Goal: Task Accomplishment & Management: Use online tool/utility

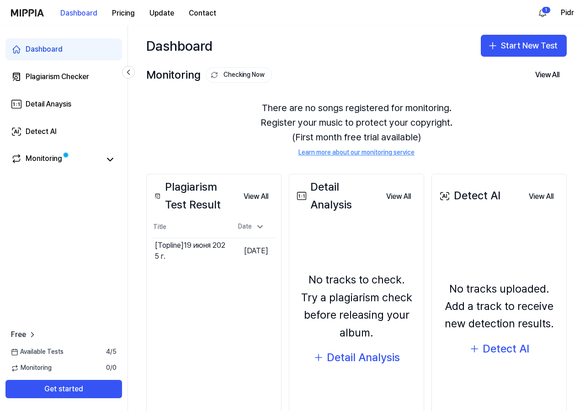
scroll to position [59, 0]
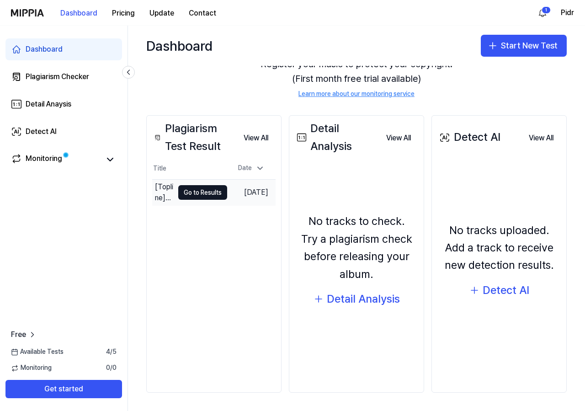
click at [252, 196] on td "[DATE]" at bounding box center [251, 193] width 48 height 26
click at [178, 193] on button "Go to Results" at bounding box center [202, 192] width 49 height 15
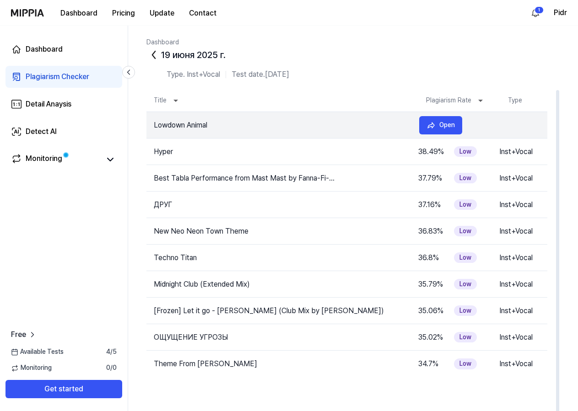
click at [386, 127] on td "Lowdown Animal" at bounding box center [278, 125] width 265 height 11
click at [515, 127] on tr "Lowdown Animal 41.28 % Medium Inst+Vocal Open" at bounding box center [346, 125] width 401 height 27
click at [169, 120] on td "Lowdown Animal" at bounding box center [278, 125] width 265 height 11
drag, startPoint x: 169, startPoint y: 128, endPoint x: 183, endPoint y: 125, distance: 13.9
click at [169, 127] on td "Lowdown Animal" at bounding box center [278, 125] width 265 height 11
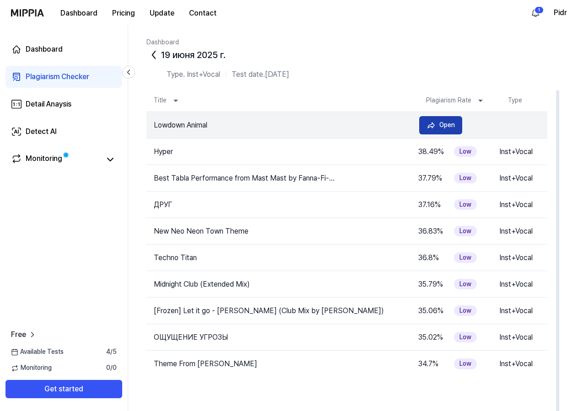
click at [458, 126] on button "Open" at bounding box center [440, 125] width 43 height 18
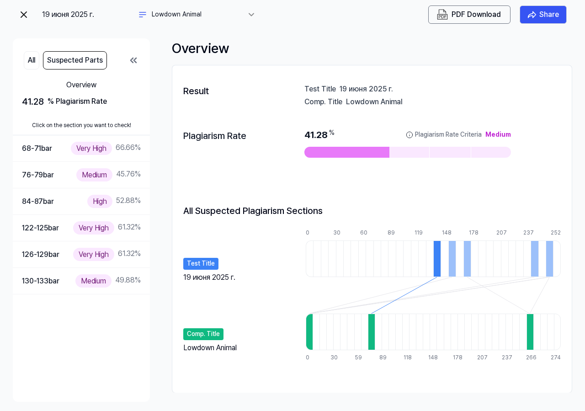
click at [371, 329] on div at bounding box center [371, 332] width 7 height 37
click at [444, 256] on div at bounding box center [444, 259] width 7 height 37
click at [450, 255] on div at bounding box center [452, 259] width 7 height 37
click at [437, 257] on div at bounding box center [437, 259] width 7 height 37
click at [450, 257] on div at bounding box center [452, 259] width 7 height 37
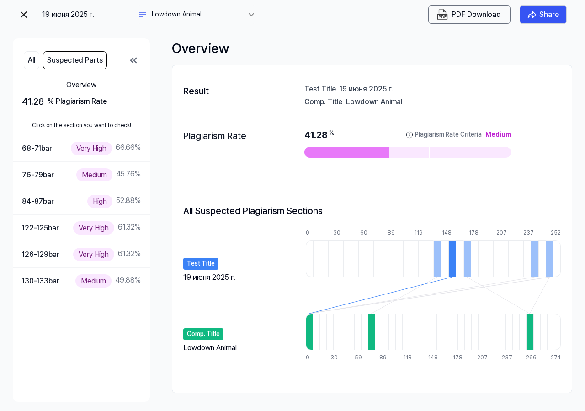
click at [436, 254] on div at bounding box center [437, 259] width 7 height 37
click at [362, 145] on div "41.28 % Plagiarism Rate Criteria Medium" at bounding box center [408, 143] width 207 height 29
drag, startPoint x: 317, startPoint y: 108, endPoint x: 392, endPoint y: 123, distance: 76.9
click at [390, 123] on div "Result Test Title 19 июня 2025 г. Comp. Title Lowdown Animal Plagiarism Rate 41…" at bounding box center [372, 229] width 400 height 309
drag, startPoint x: 388, startPoint y: 103, endPoint x: 396, endPoint y: 107, distance: 8.2
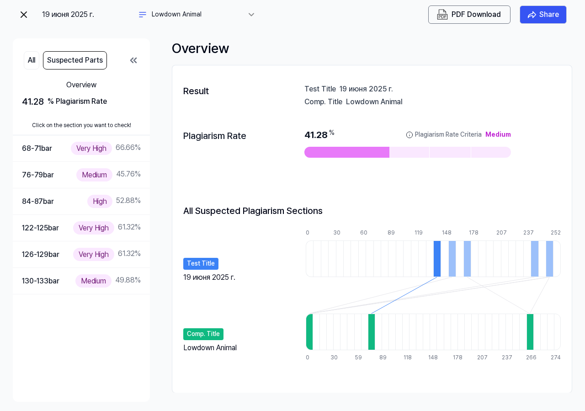
click at [393, 105] on div "Lowdown Animal" at bounding box center [453, 100] width 215 height 9
drag, startPoint x: 486, startPoint y: 134, endPoint x: 381, endPoint y: 113, distance: 107.2
click at [429, 123] on div "Plagiarism Rate 41.28 % Plagiarism Rate Criteria Medium" at bounding box center [372, 143] width 378 height 48
drag, startPoint x: 307, startPoint y: 98, endPoint x: 428, endPoint y: 100, distance: 121.2
click at [428, 100] on div "Comp. Title Lowdown Animal" at bounding box center [433, 100] width 257 height 9
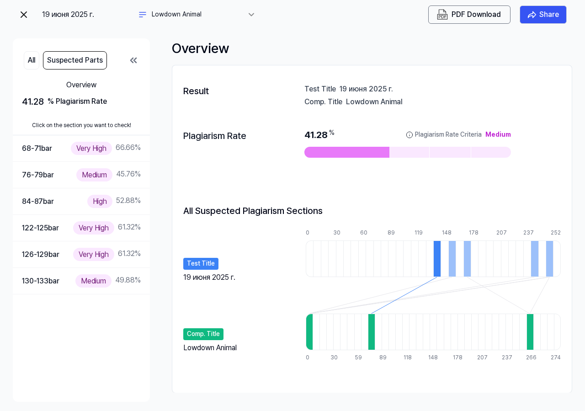
drag, startPoint x: 397, startPoint y: 102, endPoint x: 282, endPoint y: 102, distance: 115.2
click at [283, 102] on div "Result Test Title 19 июня 2025 г. Comp. Title Lowdown Animal Plagiarism Rate 41…" at bounding box center [372, 229] width 400 height 309
click at [35, 60] on button "All" at bounding box center [32, 60] width 16 height 18
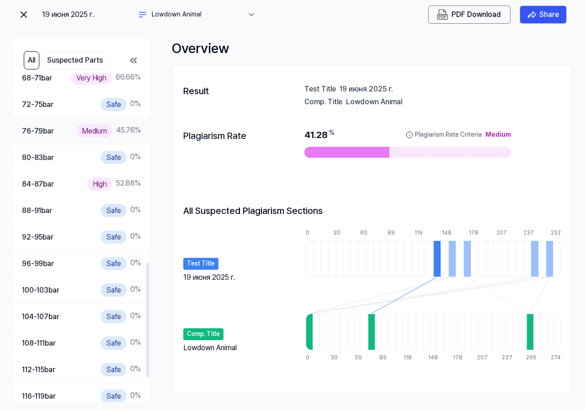
scroll to position [469, 0]
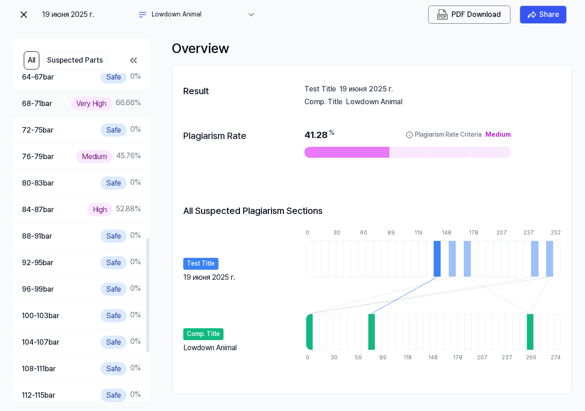
click at [70, 112] on div "68-71 bar Very High 66.66 %" at bounding box center [81, 104] width 137 height 27
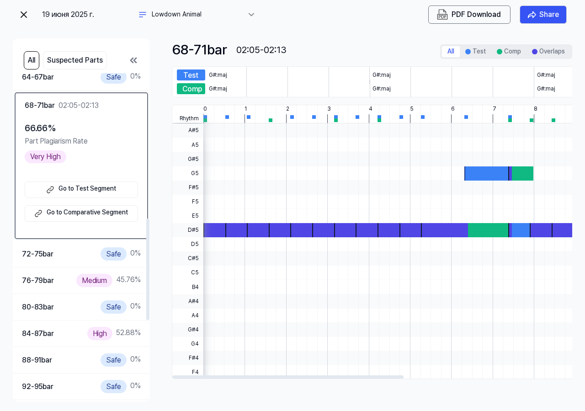
click at [368, 232] on div at bounding box center [369, 230] width 26 height 14
click at [317, 230] on div at bounding box center [325, 230] width 26 height 14
click at [466, 55] on button "Test" at bounding box center [476, 51] width 32 height 11
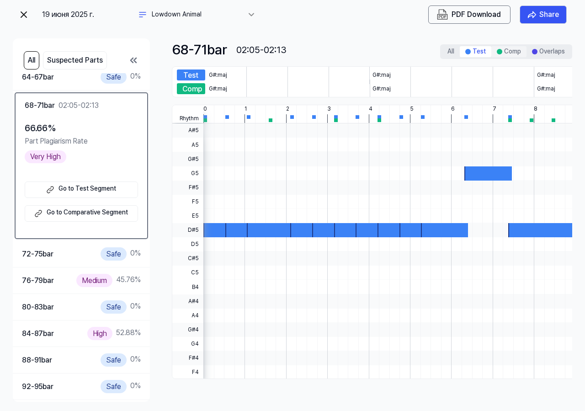
click at [496, 52] on button "Comp" at bounding box center [509, 51] width 35 height 11
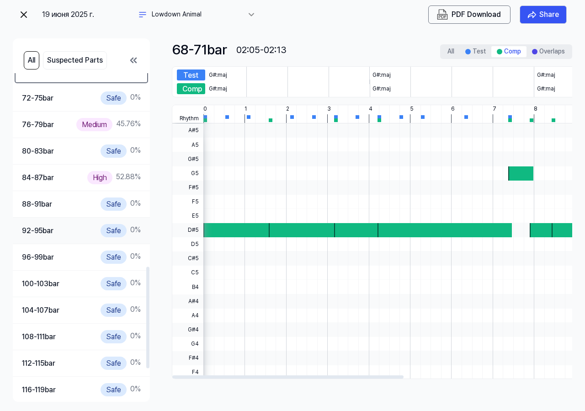
scroll to position [626, 0]
click at [469, 51] on div at bounding box center [468, 51] width 5 height 5
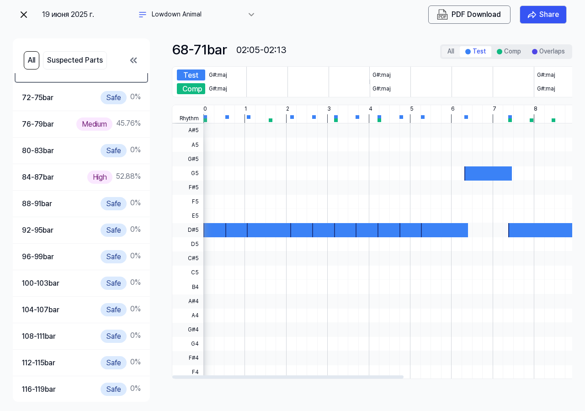
click at [452, 49] on button "All" at bounding box center [451, 51] width 18 height 11
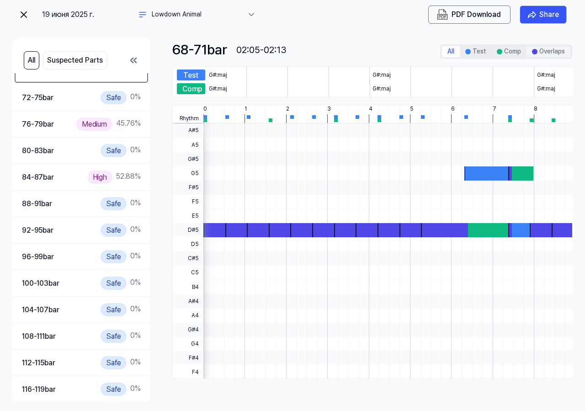
click at [528, 50] on button "Overlaps" at bounding box center [549, 51] width 44 height 11
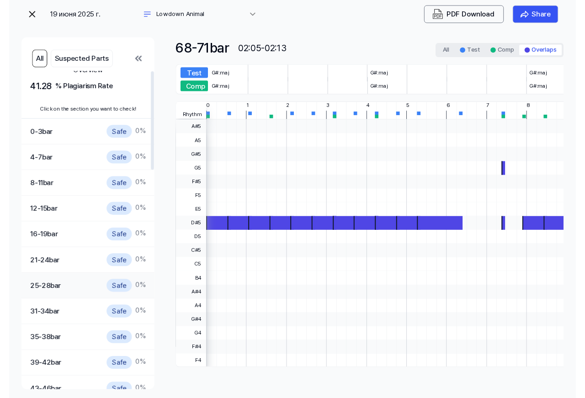
scroll to position [0, 0]
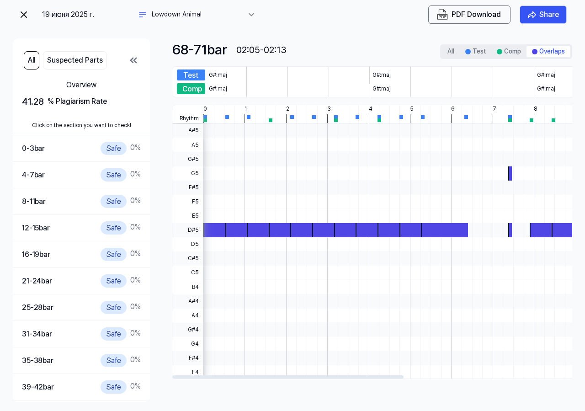
click at [196, 74] on div "Test" at bounding box center [191, 75] width 28 height 11
click at [273, 49] on div "02:05-02:13" at bounding box center [261, 50] width 50 height 15
drag, startPoint x: 256, startPoint y: 49, endPoint x: 300, endPoint y: 48, distance: 43.9
click at [300, 48] on div "68-71 bar 02:05-02:13" at bounding box center [306, 48] width 268 height 21
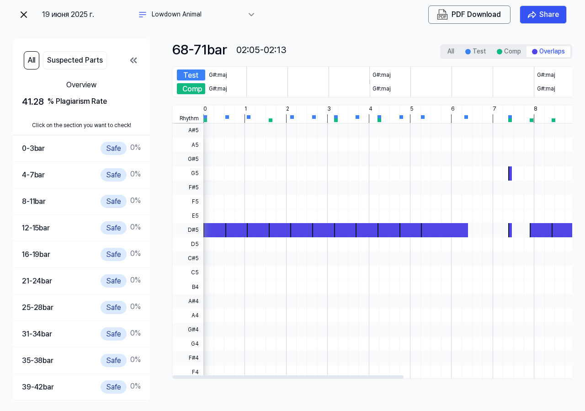
click at [183, 180] on span "G5" at bounding box center [187, 173] width 31 height 14
click at [198, 107] on div "Rhythm" at bounding box center [187, 114] width 31 height 18
click at [193, 11] on html "19 июня 2025 г. Lowdown Animal PDF Download Share All Suspected Parts Overview …" at bounding box center [292, 205] width 585 height 411
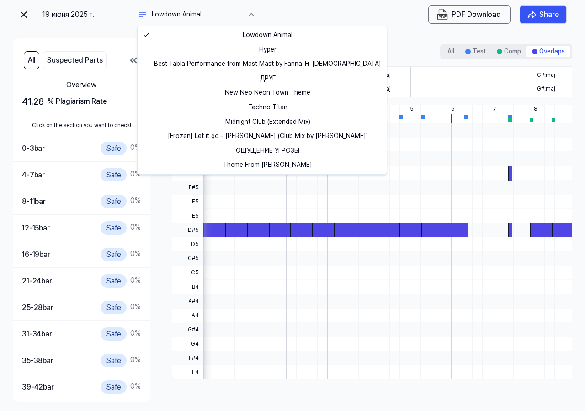
click at [289, 27] on div "Lowdown Animal Hyper Best Tabla Performance from Mast Mast by Fanna-Fi-Allah ДР…" at bounding box center [262, 100] width 249 height 148
drag, startPoint x: 336, startPoint y: 16, endPoint x: 427, endPoint y: 25, distance: 91.9
click at [336, 16] on html "19 июня 2025 г. Lowdown Animal PDF Download Share All Suspected Parts Overview …" at bounding box center [292, 205] width 585 height 411
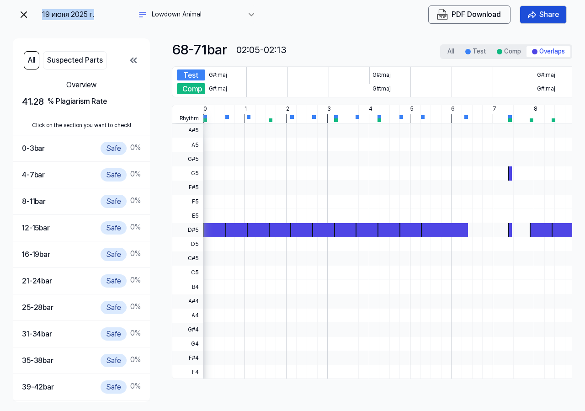
click at [538, 15] on button "Share" at bounding box center [543, 14] width 47 height 18
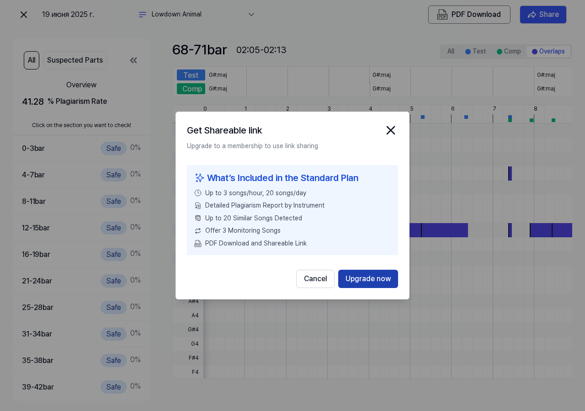
click at [378, 278] on button "Upgrade now" at bounding box center [368, 279] width 60 height 18
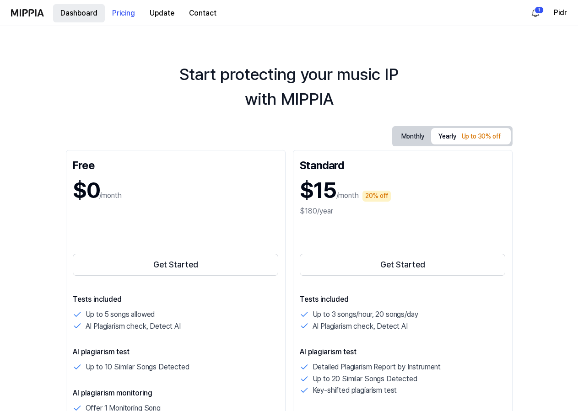
click at [88, 19] on button "Dashboard" at bounding box center [79, 13] width 52 height 18
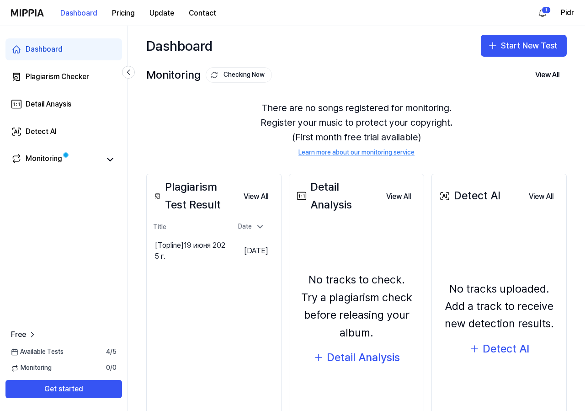
click at [72, 64] on div "Dashboard Plagiarism Checker Detail Anaysis Detect AI Monitoring" at bounding box center [64, 104] width 128 height 157
click at [111, 16] on button "Pricing" at bounding box center [123, 13] width 37 height 18
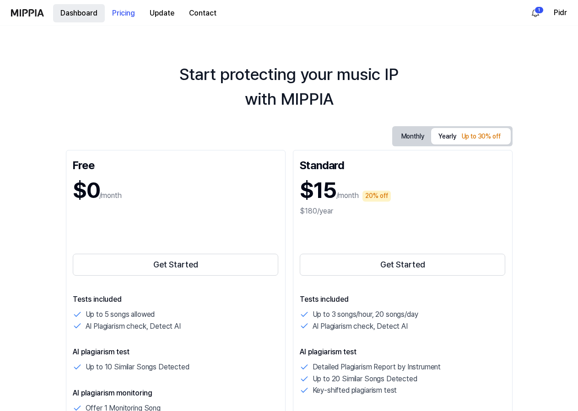
click at [91, 16] on button "Dashboard" at bounding box center [79, 13] width 52 height 18
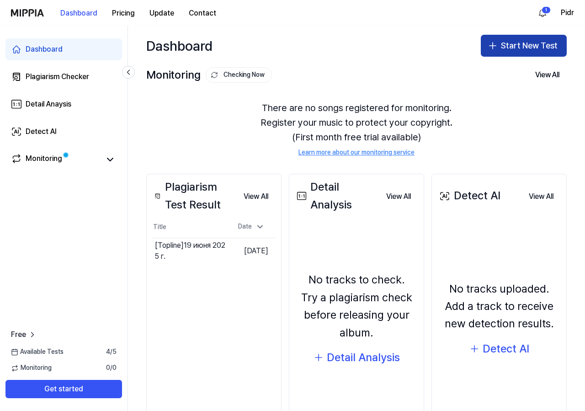
click at [502, 41] on button "Start New Test" at bounding box center [524, 46] width 86 height 22
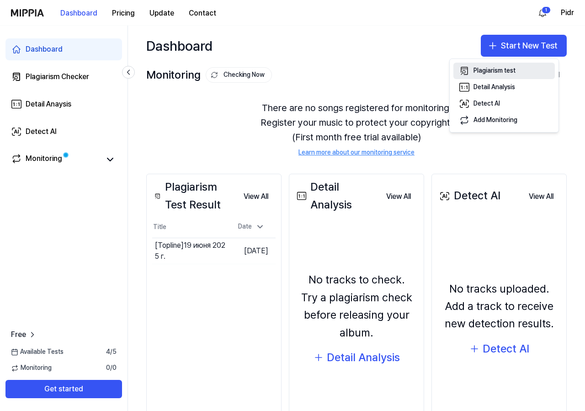
click at [496, 67] on div "Plagiarism test" at bounding box center [495, 70] width 42 height 9
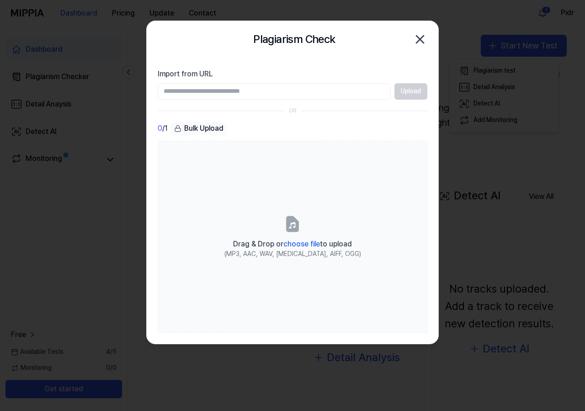
click at [203, 88] on input "Import from URL" at bounding box center [274, 91] width 233 height 16
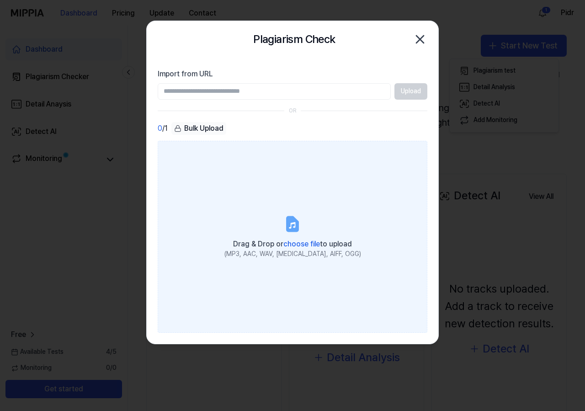
click at [214, 144] on label "Drag & Drop or choose file to upload (MP3, AAC, WAV, [MEDICAL_DATA], AIFF, OGG)" at bounding box center [293, 237] width 270 height 192
click at [0, 0] on input "Drag & Drop or choose file to upload (MP3, AAC, WAV, [MEDICAL_DATA], AIFF, OGG)" at bounding box center [0, 0] width 0 height 0
click at [291, 244] on span "choose file" at bounding box center [302, 244] width 37 height 9
click at [0, 0] on input "Drag & Drop or choose file to upload (MP3, AAC, WAV, [MEDICAL_DATA], AIFF, OGG)" at bounding box center [0, 0] width 0 height 0
